Goal: Transaction & Acquisition: Purchase product/service

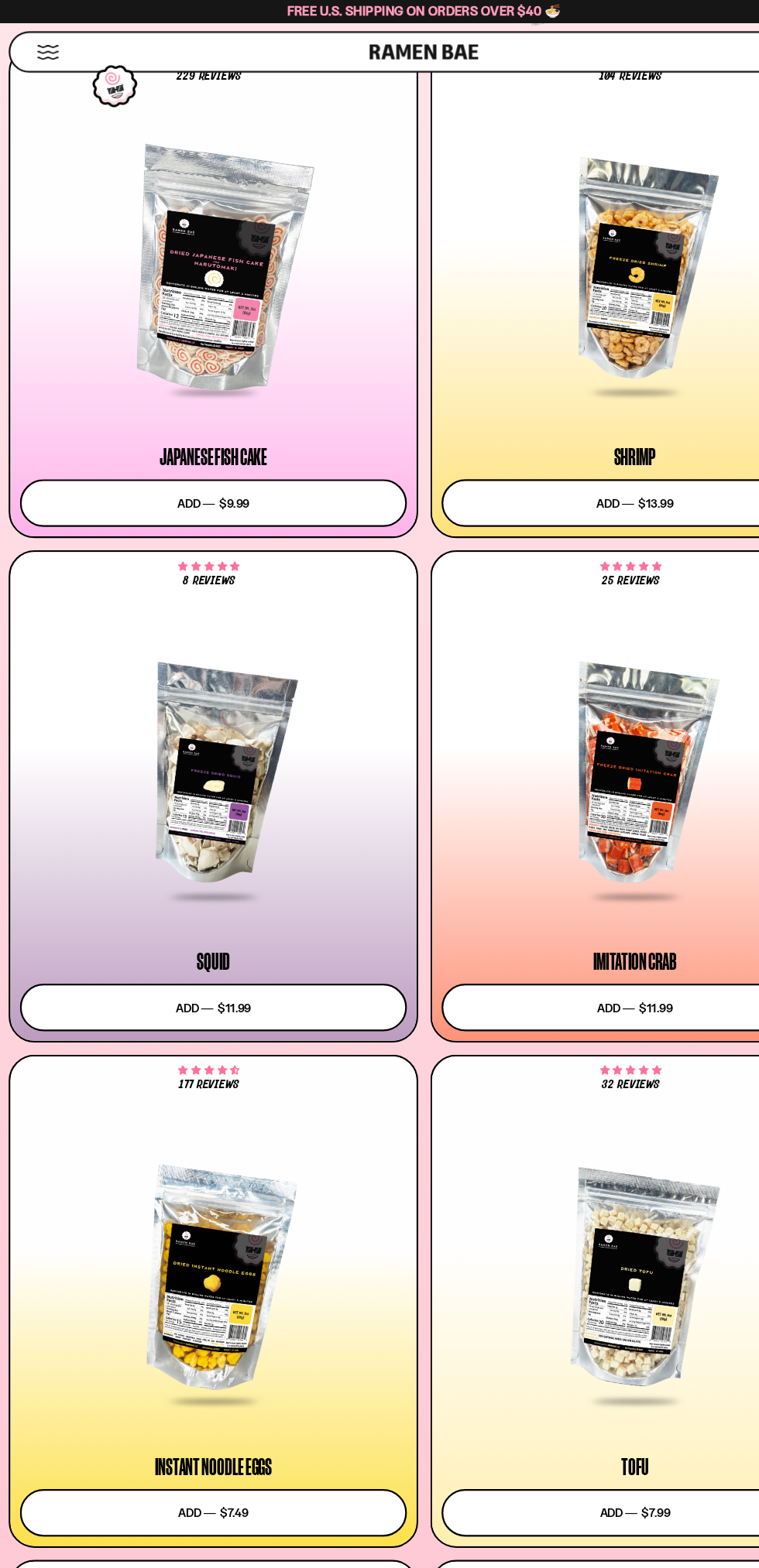
scroll to position [1524, 0]
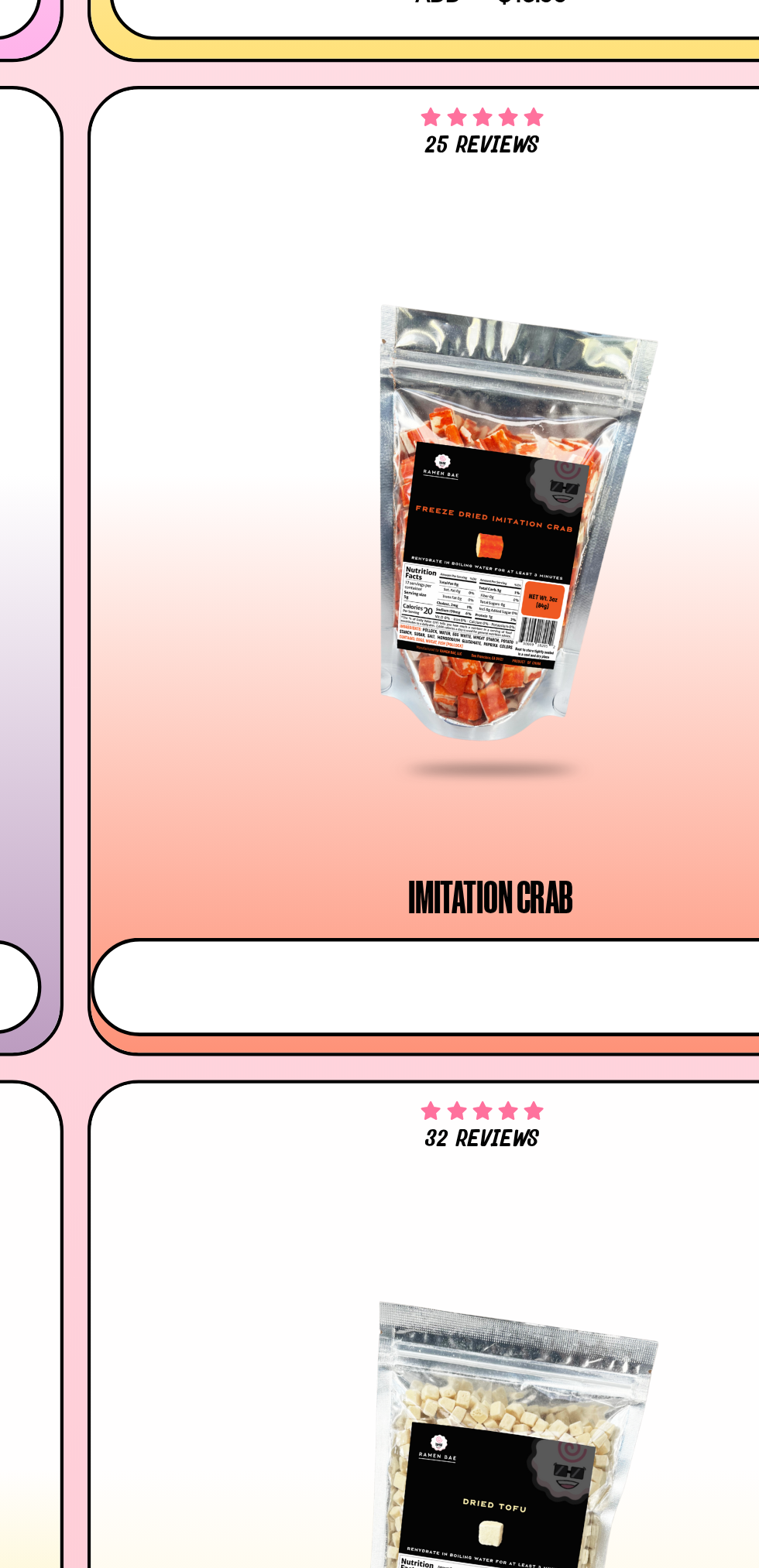
click at [626, 904] on button "Add to cart Add ― Regular price $11.99 Regular price Sale price $11.99 Unit pri…" at bounding box center [568, 909] width 363 height 45
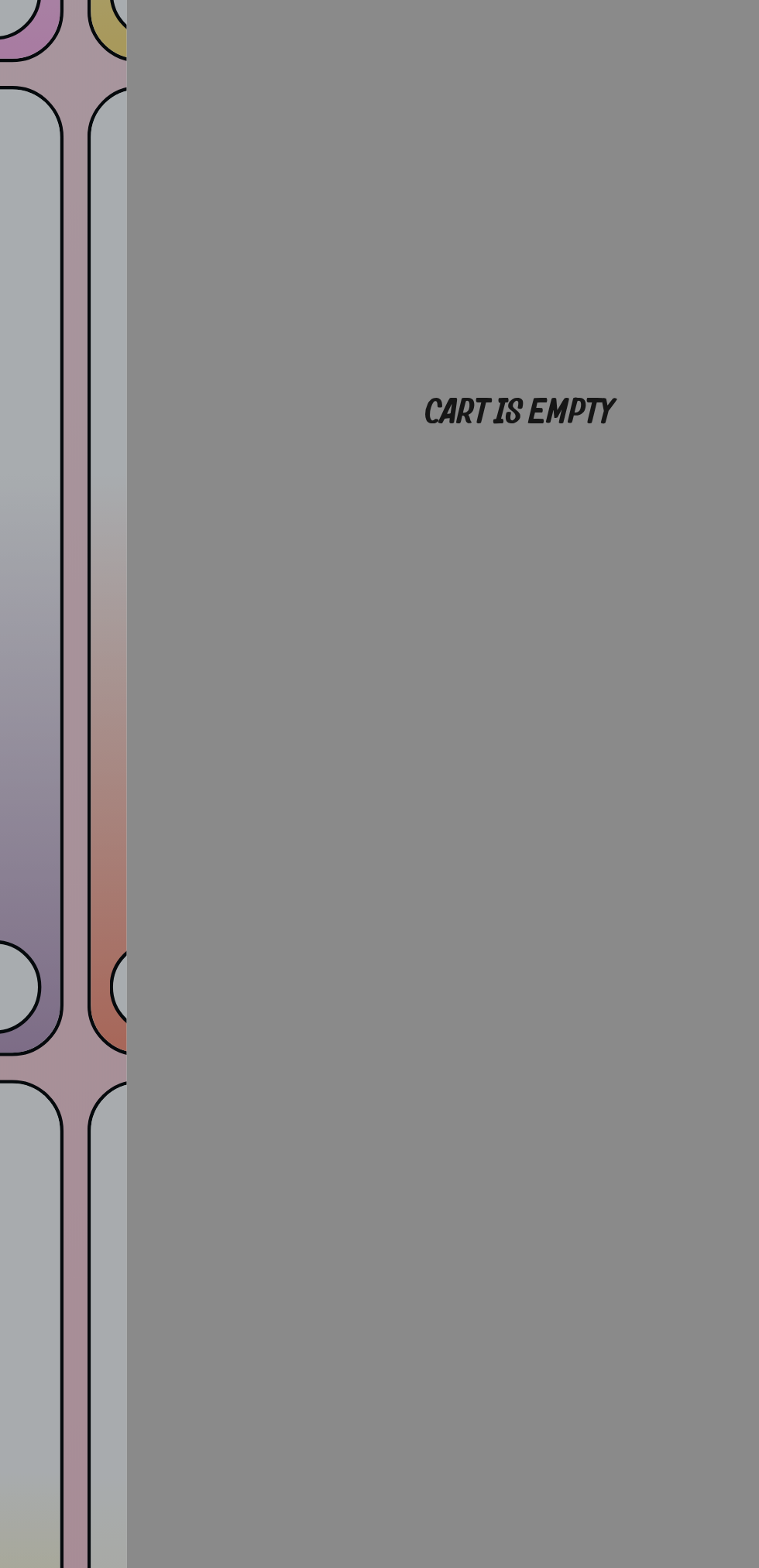
scroll to position [1525, 0]
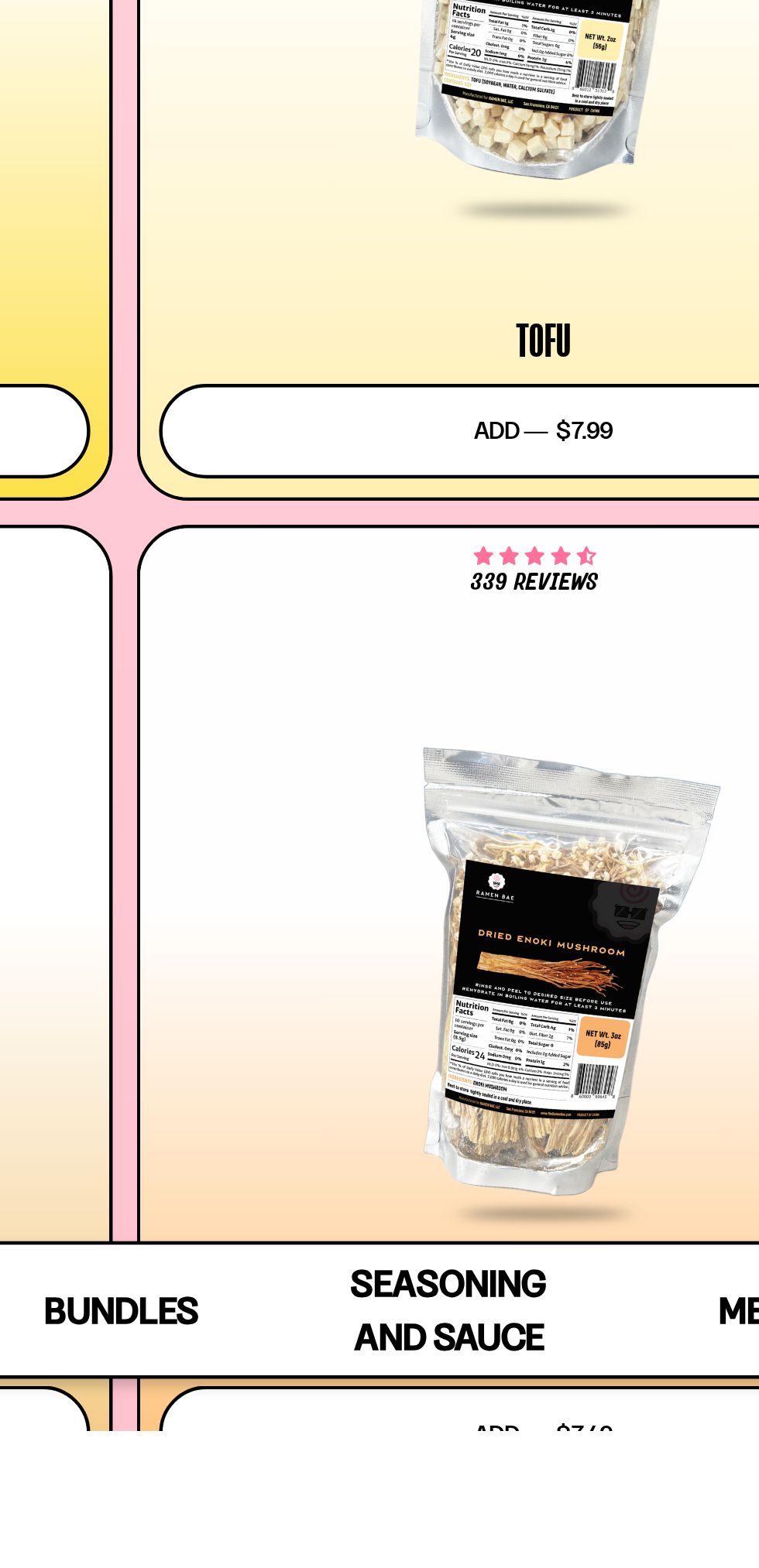
scroll to position [1774, 0]
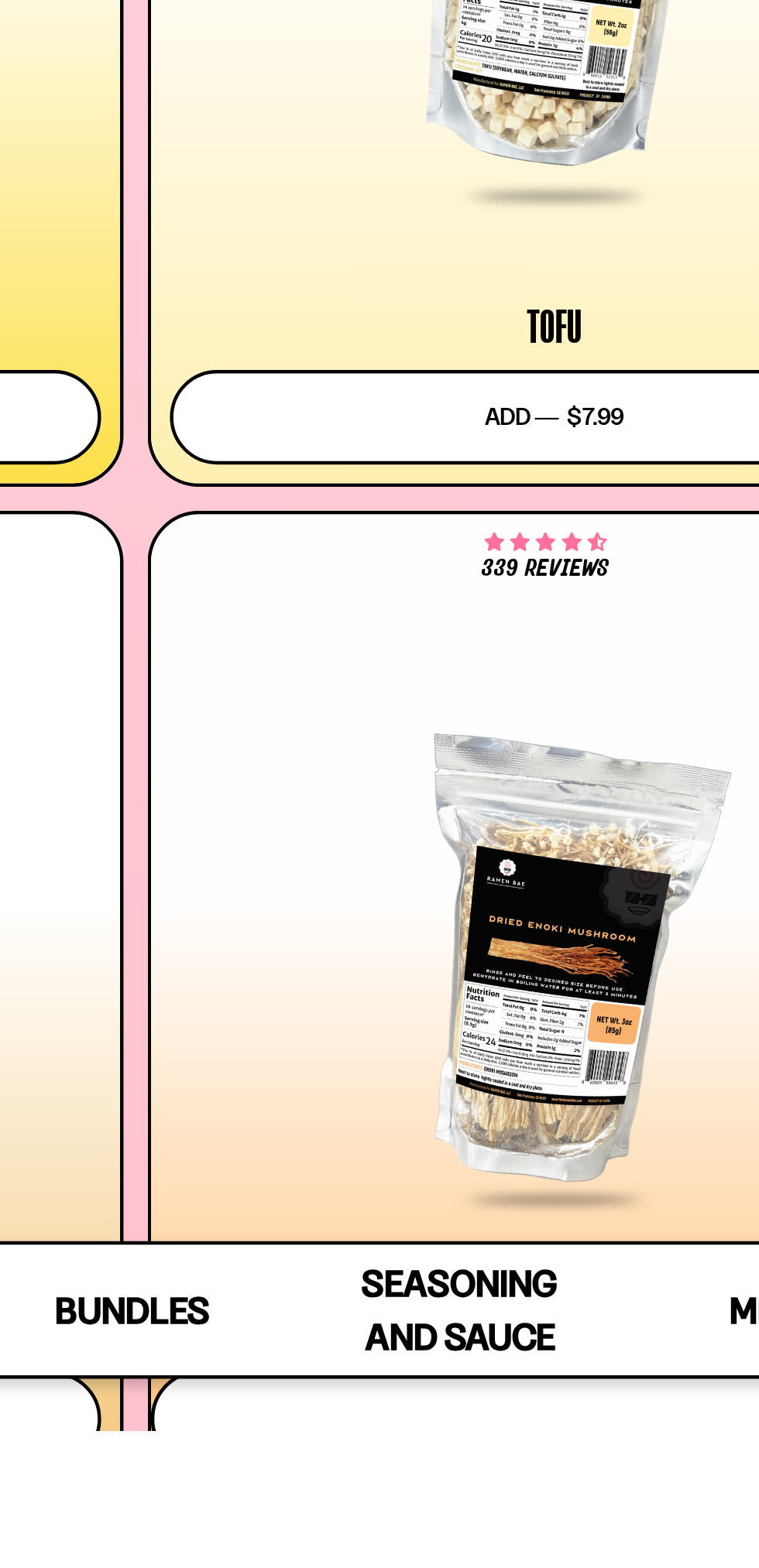
click at [581, 1568] on button "Add to cart Add ― Regular price $7.49 Regular price Sale price $7.49 Unit price…" at bounding box center [568, 1563] width 363 height 45
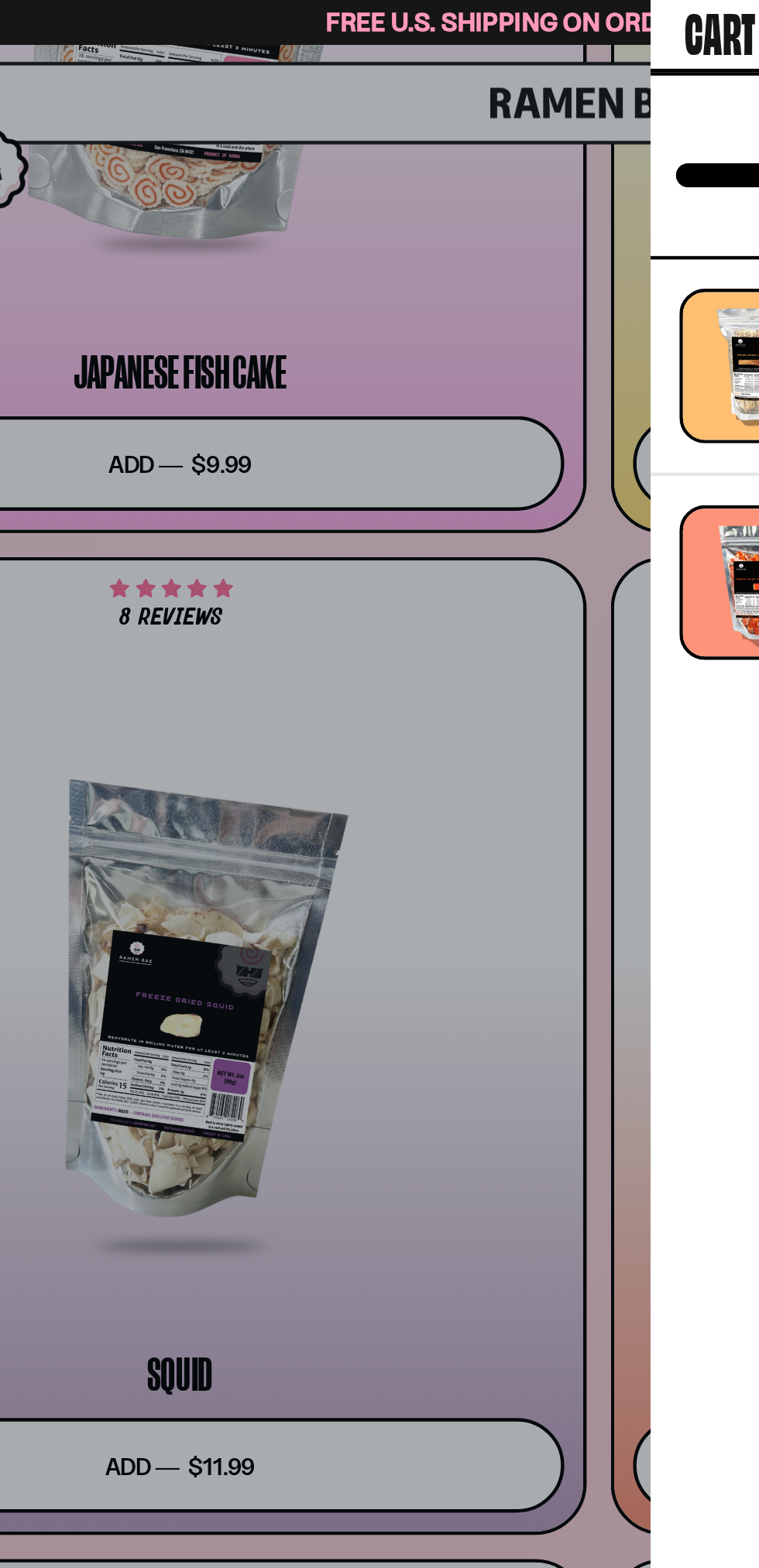
click at [307, 553] on div at bounding box center [380, 784] width 759 height 1568
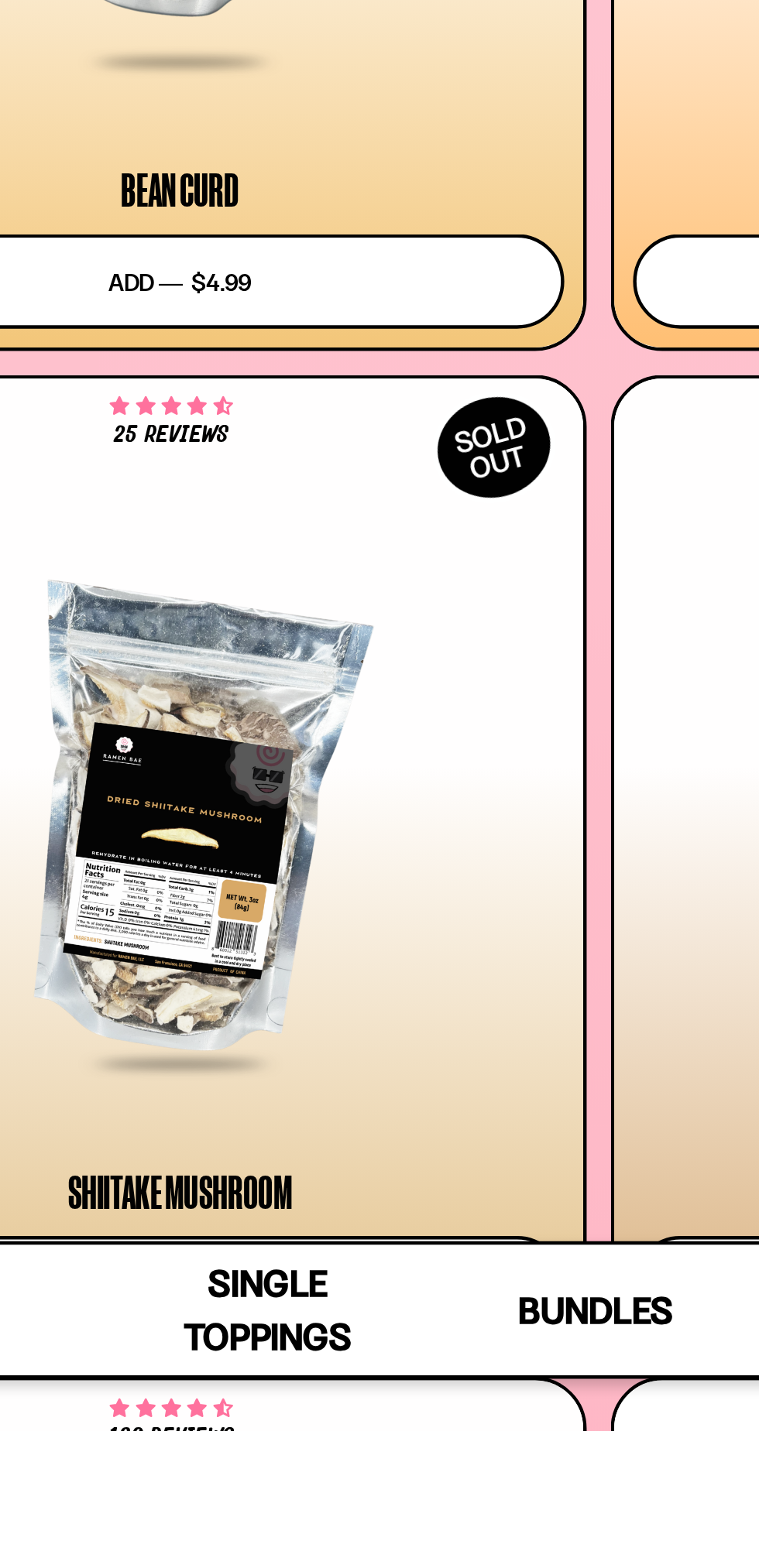
scroll to position [2300, 0]
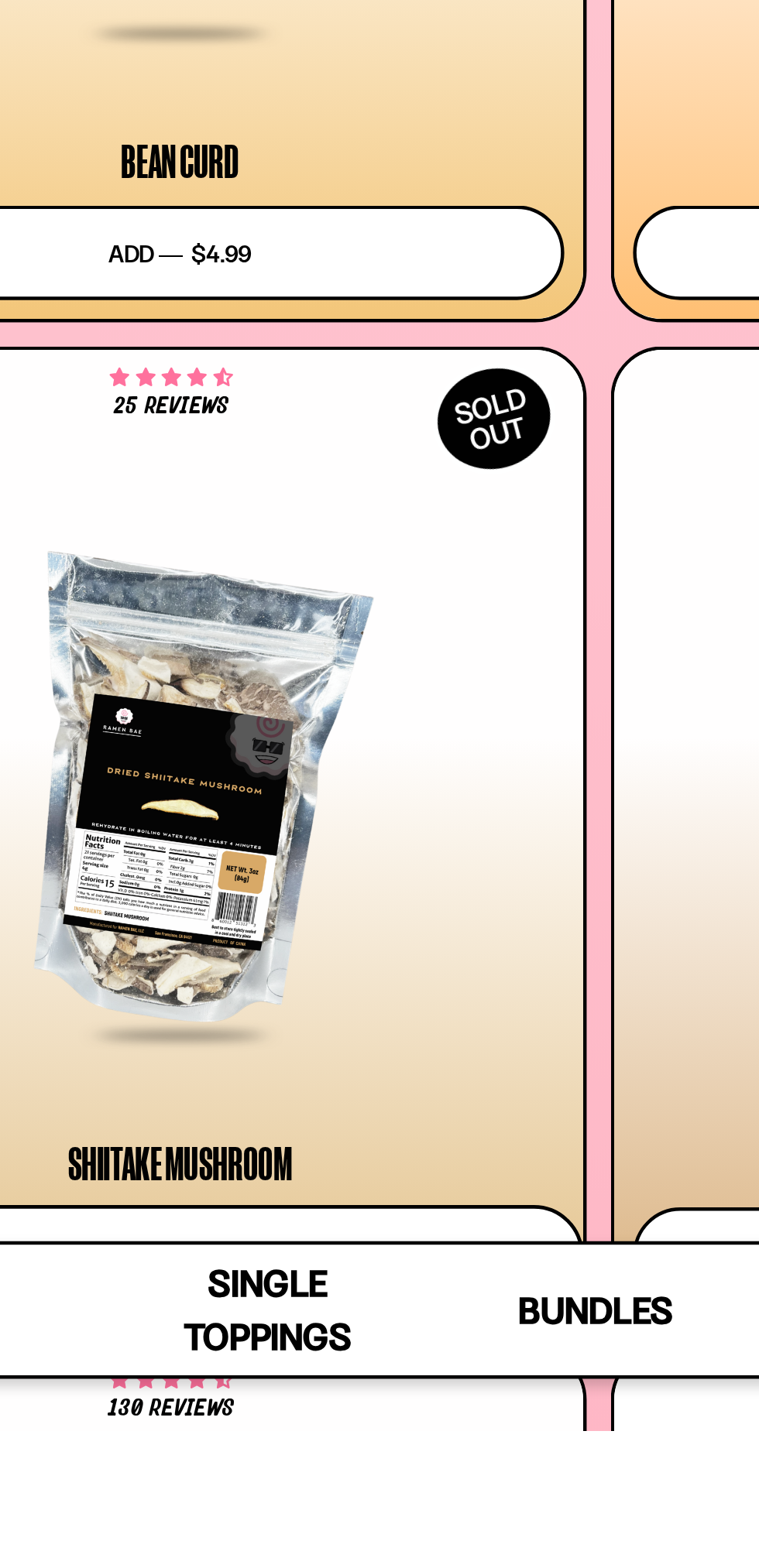
click at [302, 1482] on button "Sold out" at bounding box center [190, 1489] width 363 height 45
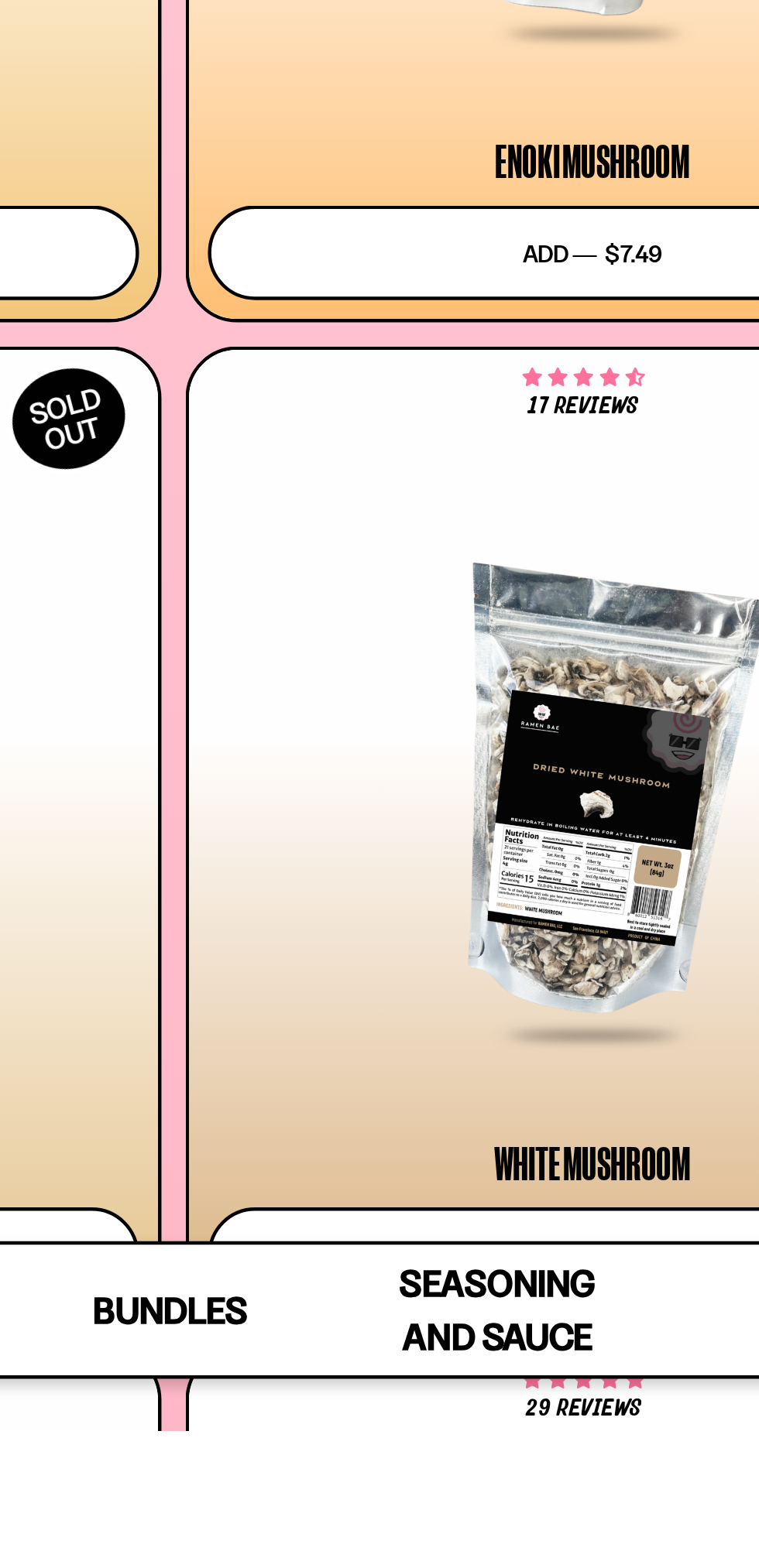
click at [584, 1543] on link "Seasoning and Sauce" at bounding box center [525, 1514] width 148 height 59
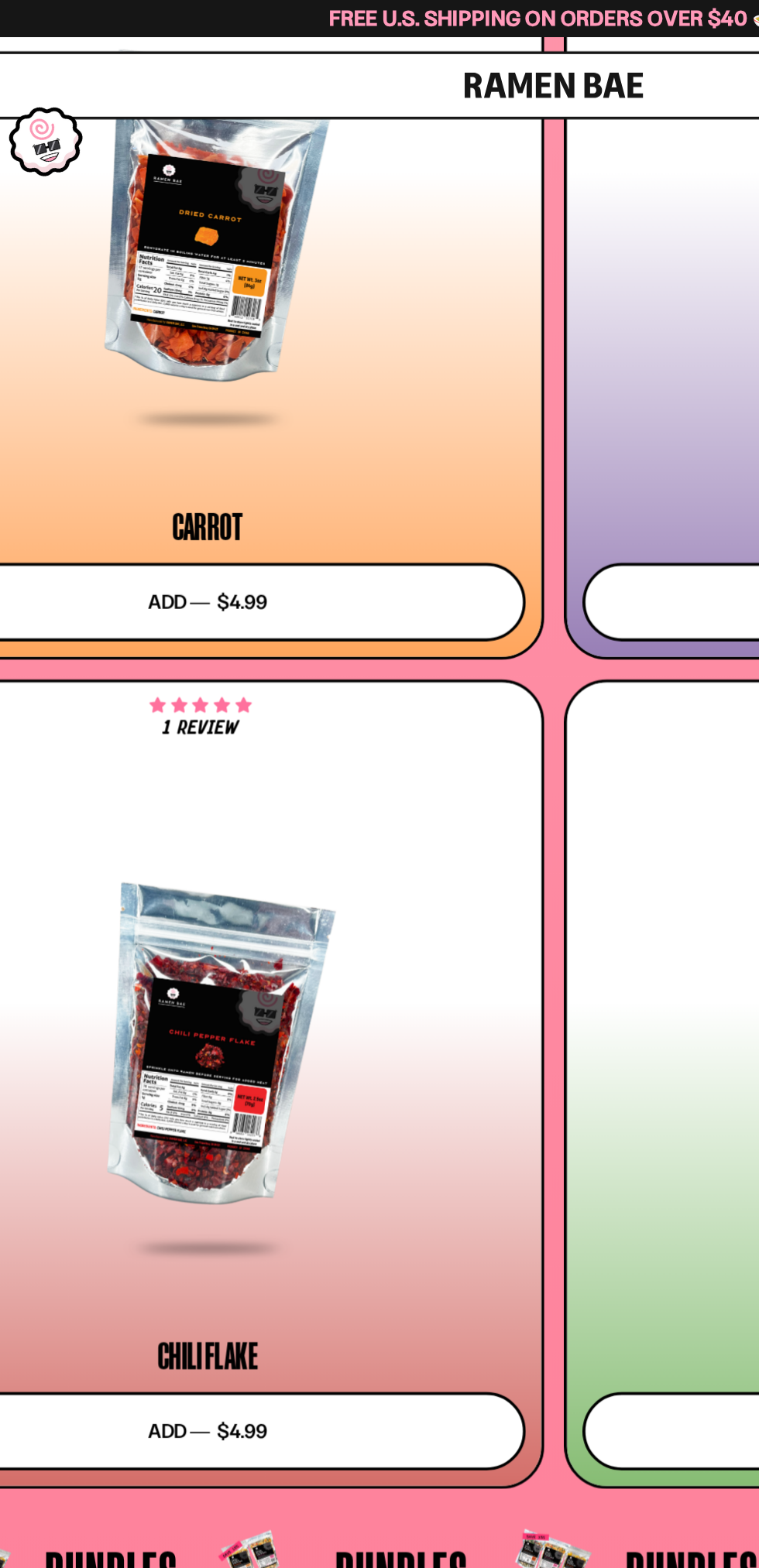
scroll to position [5674, 0]
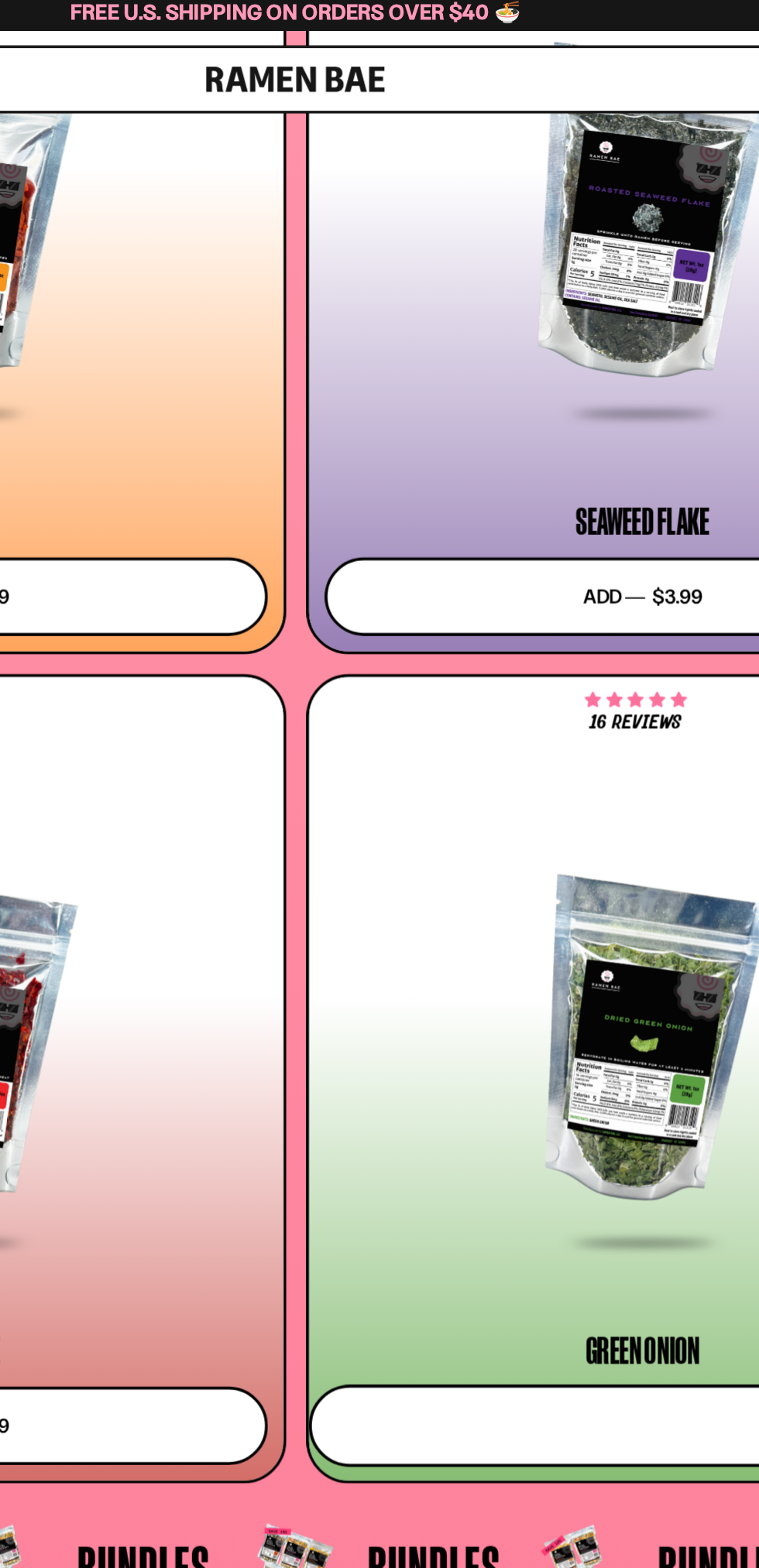
click at [496, 766] on button "Add to cart Add ― Regular price $3.49 Regular price Sale price $3.49 Unit price…" at bounding box center [568, 778] width 363 height 45
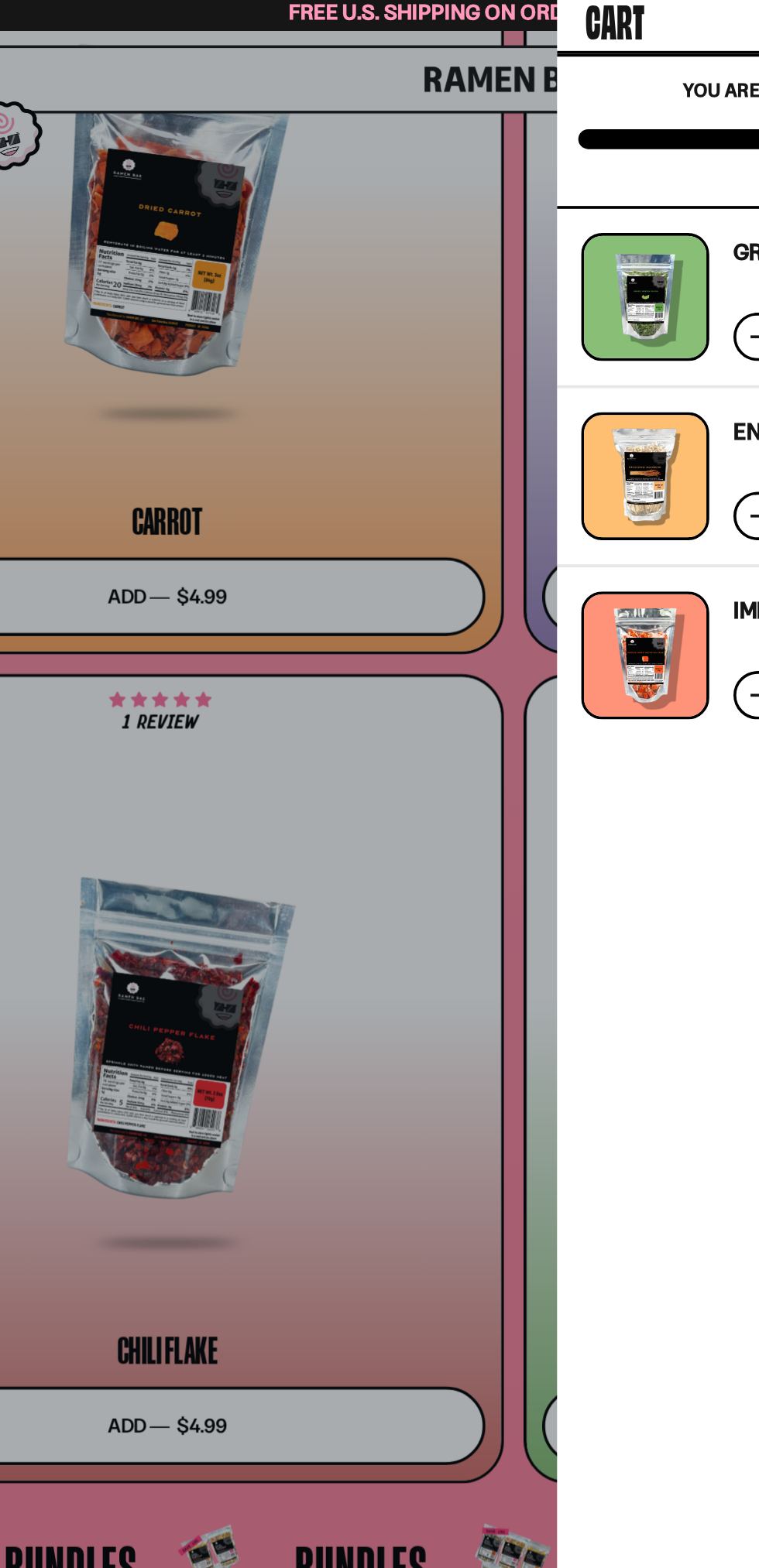
click at [269, 773] on div at bounding box center [380, 784] width 759 height 1568
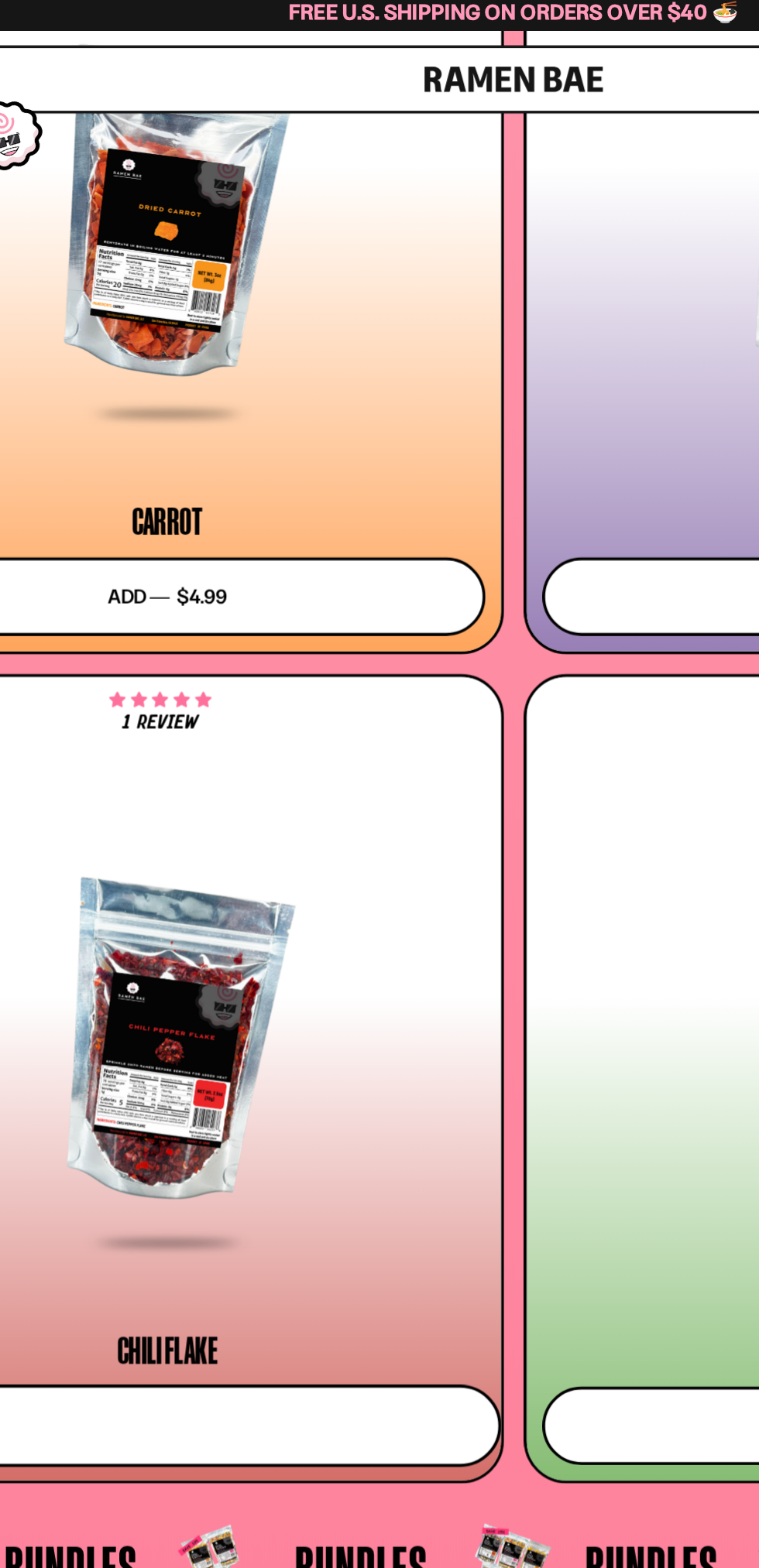
click at [289, 775] on button "Add to cart Add ― Regular price $4.99 Regular price Sale price $4.99 Unit price…" at bounding box center [190, 778] width 363 height 45
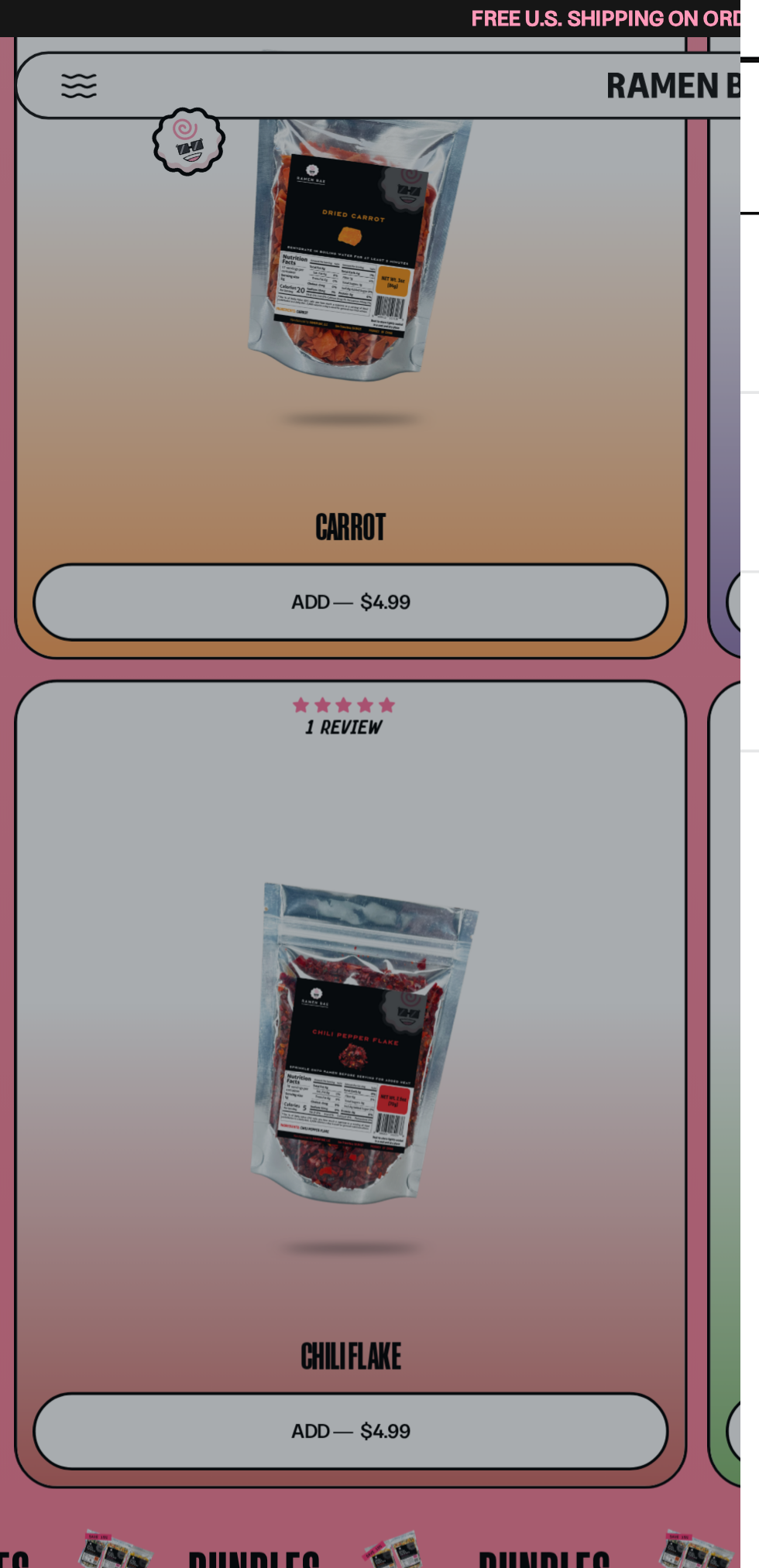
click at [262, 553] on div at bounding box center [380, 784] width 759 height 1568
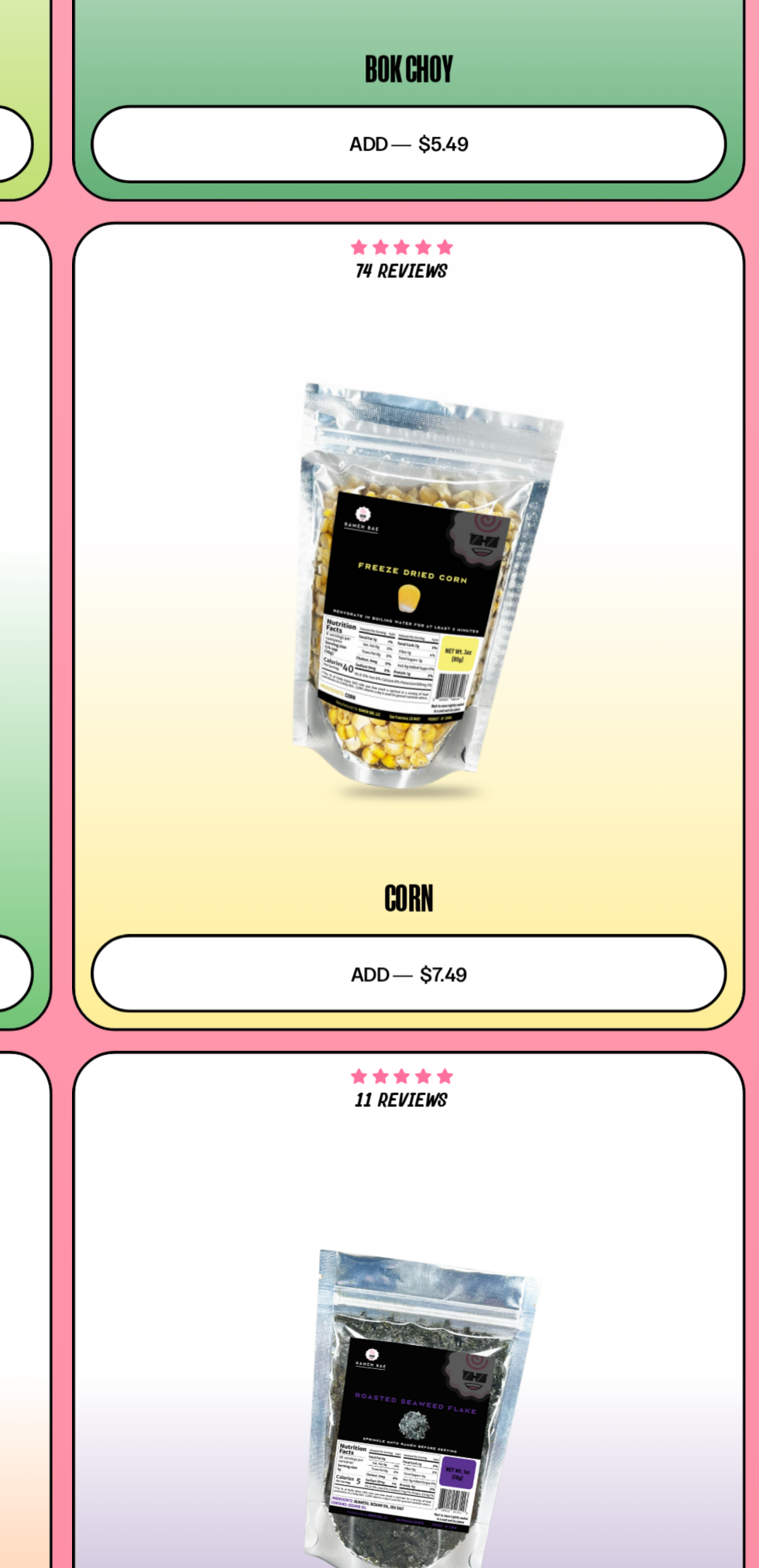
scroll to position [4679, 0]
